Goal: Transaction & Acquisition: Purchase product/service

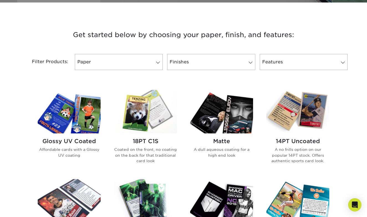
scroll to position [195, 0]
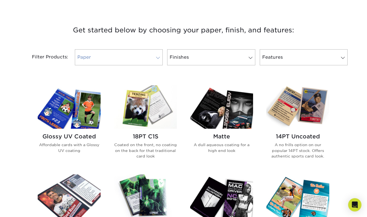
click at [121, 60] on link "Paper" at bounding box center [119, 57] width 88 height 16
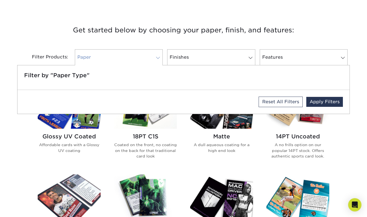
click at [121, 60] on link "Paper" at bounding box center [119, 57] width 88 height 16
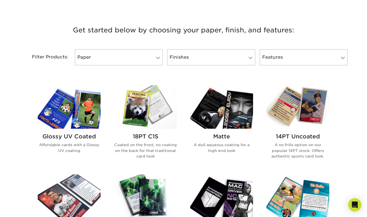
click at [302, 106] on img at bounding box center [297, 107] width 63 height 44
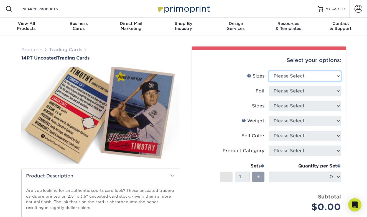
select select "2.50x3.50"
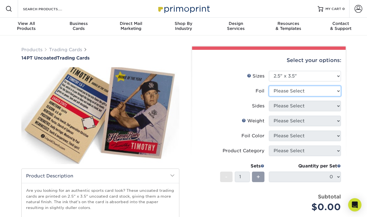
select select "0"
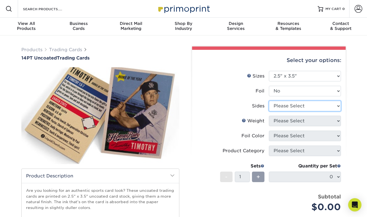
select select "13abbda7-1d64-4f25-8bb2-c179b224825d"
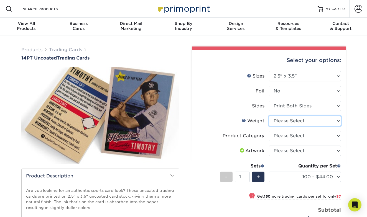
select select "14PT Uncoated"
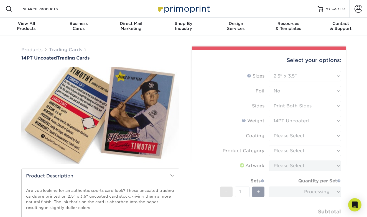
click at [293, 137] on form "Sizes Help Sizes Please Select 2.5" x 3.5" Foil Please Select Yes No -" at bounding box center [269, 155] width 145 height 169
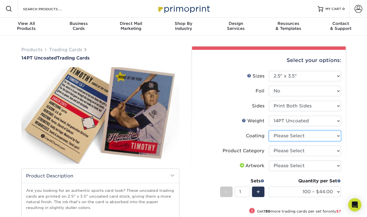
select select "3e7618de-abca-4bda-9f97-8b9129e913d8"
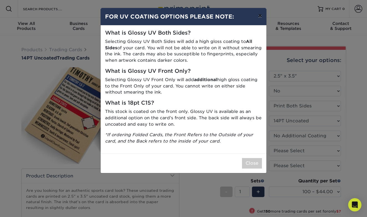
click at [261, 18] on button "×" at bounding box center [260, 16] width 13 height 16
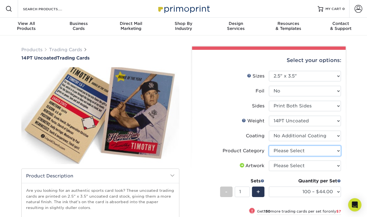
select select "c2f9bce9-36c2-409d-b101-c29d9d031e18"
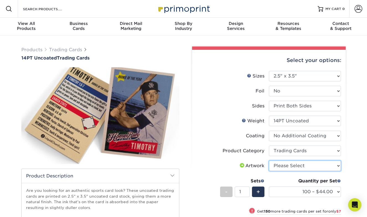
select select "upload"
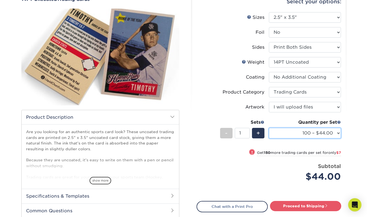
scroll to position [65, 0]
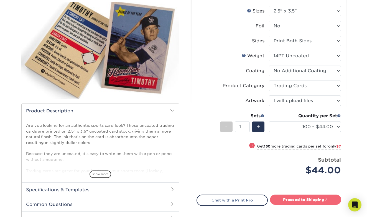
click at [289, 200] on link "Proceed to Shipping" at bounding box center [305, 200] width 71 height 10
type input "Set 1"
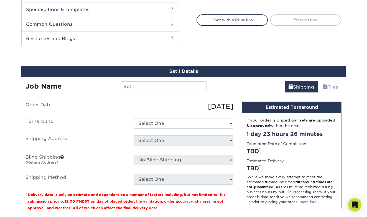
scroll to position [275, 0]
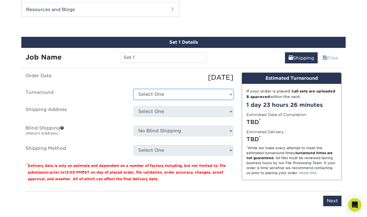
select select "0cf973fe-bf75-479b-b69a-df131477f2d6"
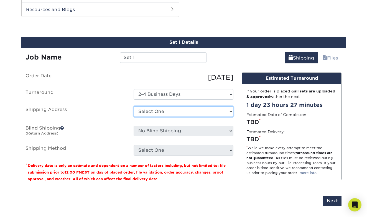
select select "newaddress"
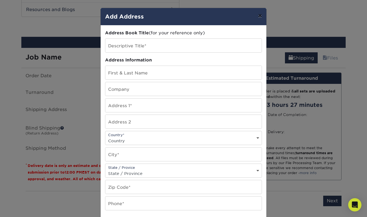
click at [261, 17] on button "×" at bounding box center [260, 16] width 13 height 16
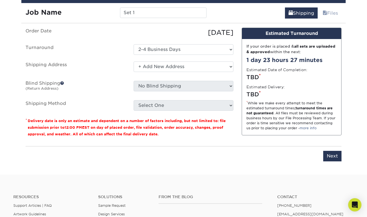
scroll to position [309, 0]
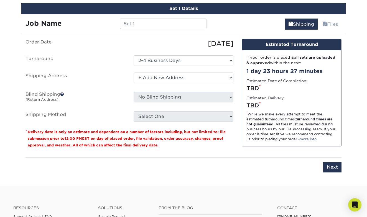
click at [152, 111] on ul "Order Date 09/27/2025 Turnaround Select One 2-4 Business Days 2 Day Next Busine…" at bounding box center [130, 80] width 208 height 83
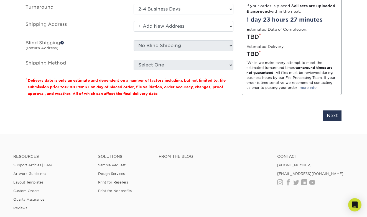
scroll to position [362, 0]
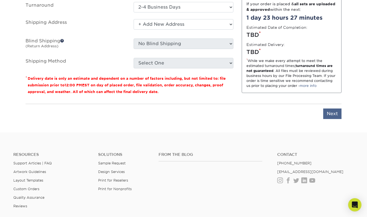
click at [333, 112] on input "Next" at bounding box center [332, 114] width 18 height 11
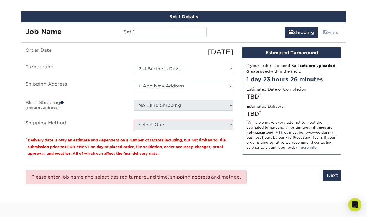
scroll to position [300, 0]
click at [164, 48] on div "09/27/2025" at bounding box center [183, 52] width 108 height 10
click at [147, 32] on input "Set 1" at bounding box center [163, 32] width 86 height 11
click at [333, 178] on input "Next" at bounding box center [332, 175] width 18 height 11
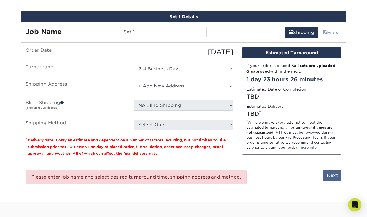
type input "Next"
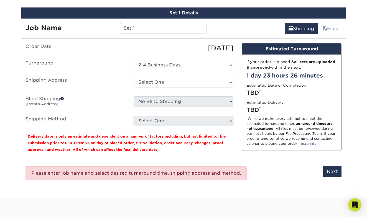
scroll to position [0, 0]
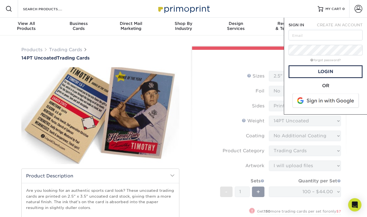
click at [180, 57] on div "Products Trading Cards 14PT Uncoated Trading Cards show more /" at bounding box center [100, 169] width 166 height 245
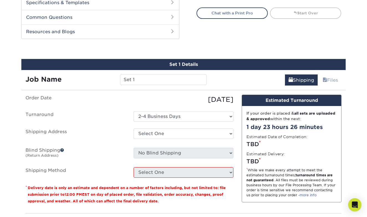
scroll to position [253, 0]
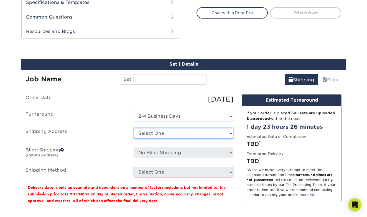
select select "newaddress"
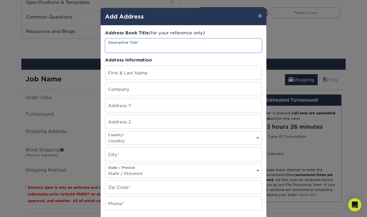
click at [134, 47] on input "text" at bounding box center [183, 46] width 156 height 14
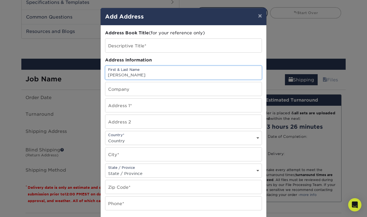
type input "Allie Ferriere"
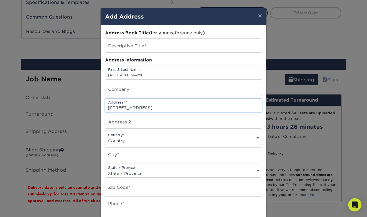
type input "35 Pleasant Hill Road"
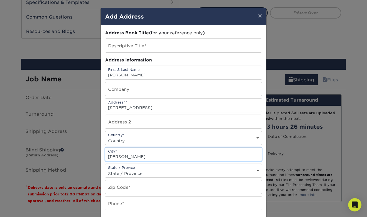
type input "Chester"
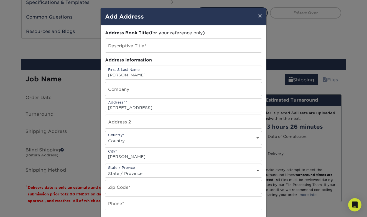
click at [121, 169] on div "State / Provice State / Province Alabama Alaska Arizona Arkansas California Col…" at bounding box center [183, 171] width 157 height 14
select select "NJ"
type input "07930"
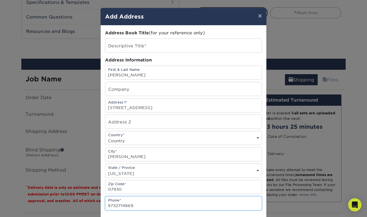
type input "9732714869"
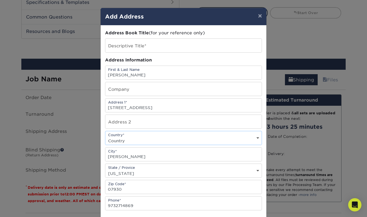
select select "US"
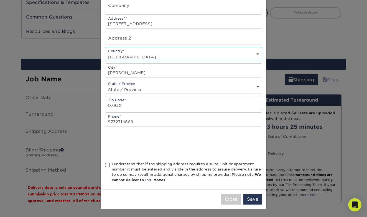
scroll to position [85, 0]
click at [109, 166] on span at bounding box center [107, 165] width 5 height 5
click at [0, 0] on input "I understand that if the shipping address requires a suite, unit or apartment n…" at bounding box center [0, 0] width 0 height 0
click at [251, 200] on button "Save" at bounding box center [252, 199] width 19 height 11
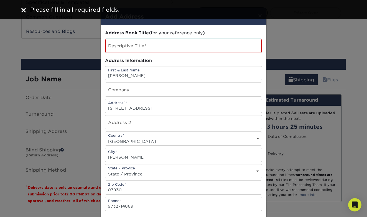
scroll to position [0, 0]
click at [153, 45] on input "text" at bounding box center [183, 46] width 156 height 14
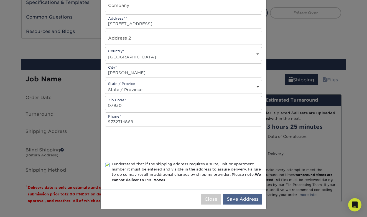
scroll to position [86, 0]
type input "E Bday"
click at [244, 198] on button "Save Address" at bounding box center [242, 199] width 39 height 11
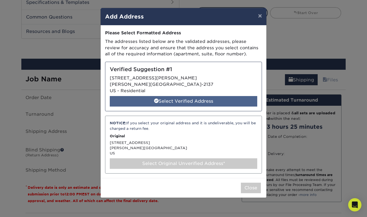
click at [186, 100] on div "Select Verified Address" at bounding box center [183, 101] width 147 height 11
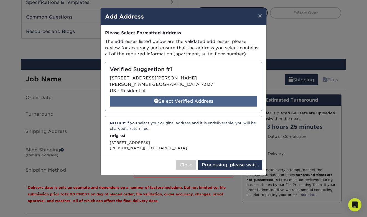
select select "286422"
